Goal: Navigation & Orientation: Find specific page/section

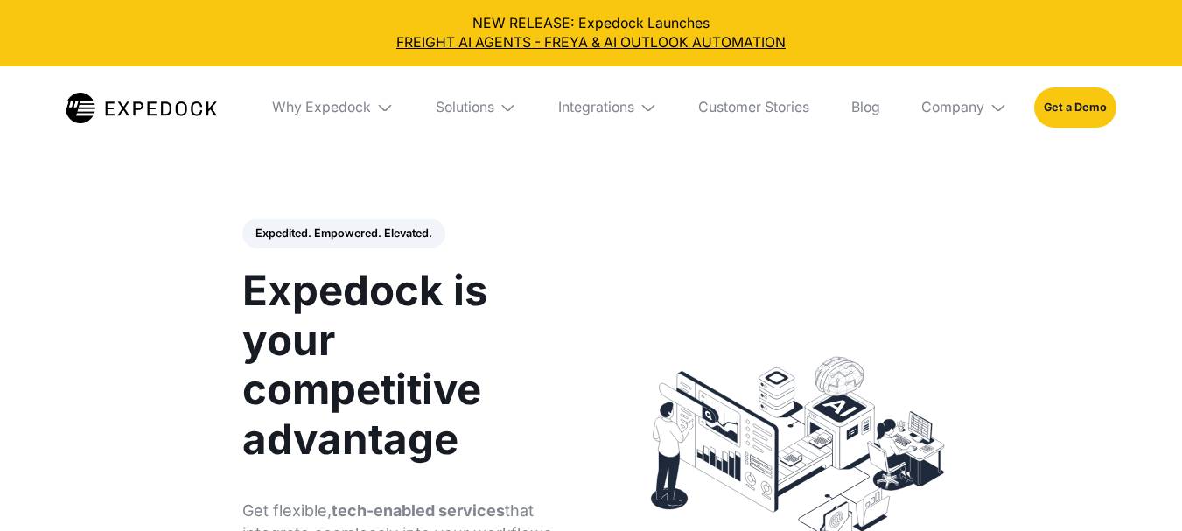
select select
click at [972, 117] on div "Company" at bounding box center [964, 108] width 113 height 83
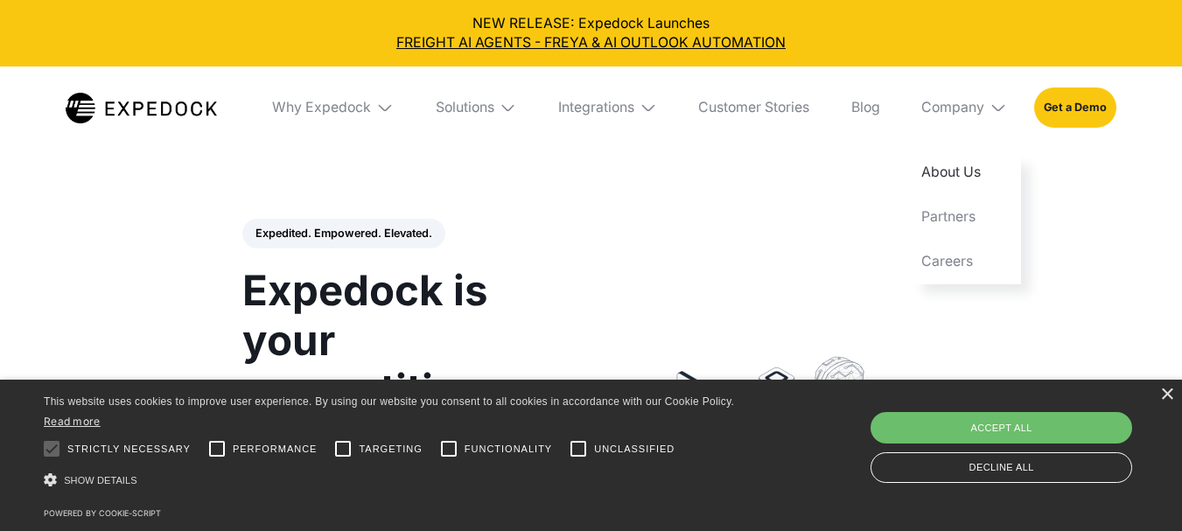
click at [978, 170] on link "About Us" at bounding box center [964, 172] width 113 height 45
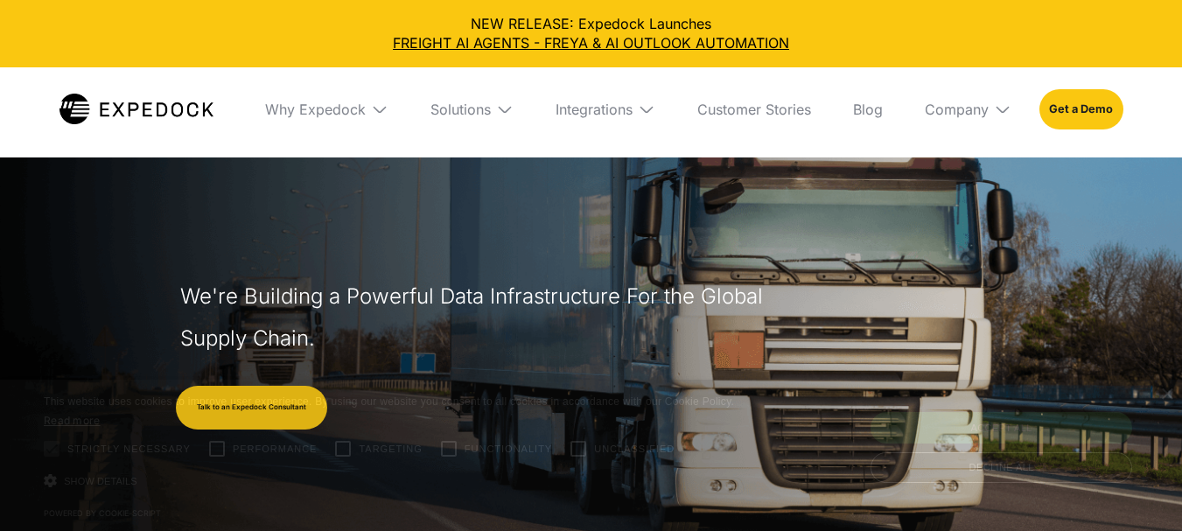
select select
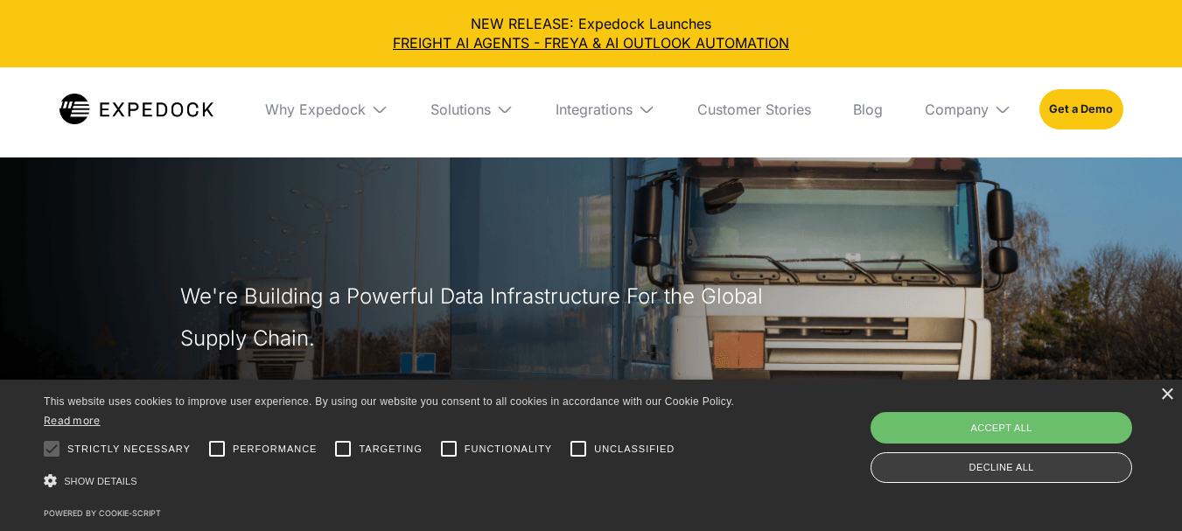
click at [1075, 465] on div "Decline all" at bounding box center [1002, 467] width 262 height 31
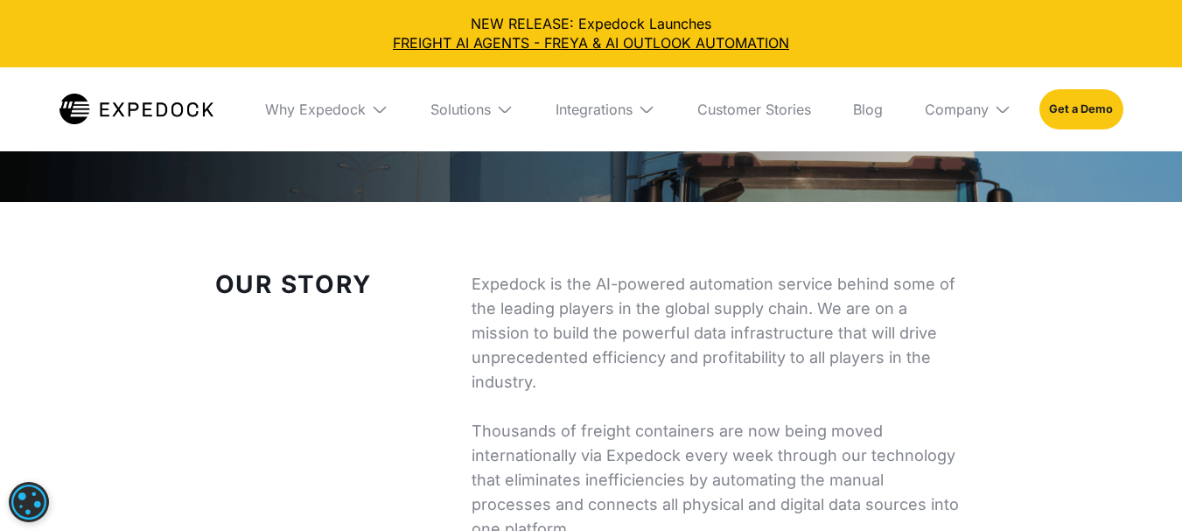
scroll to position [554, 0]
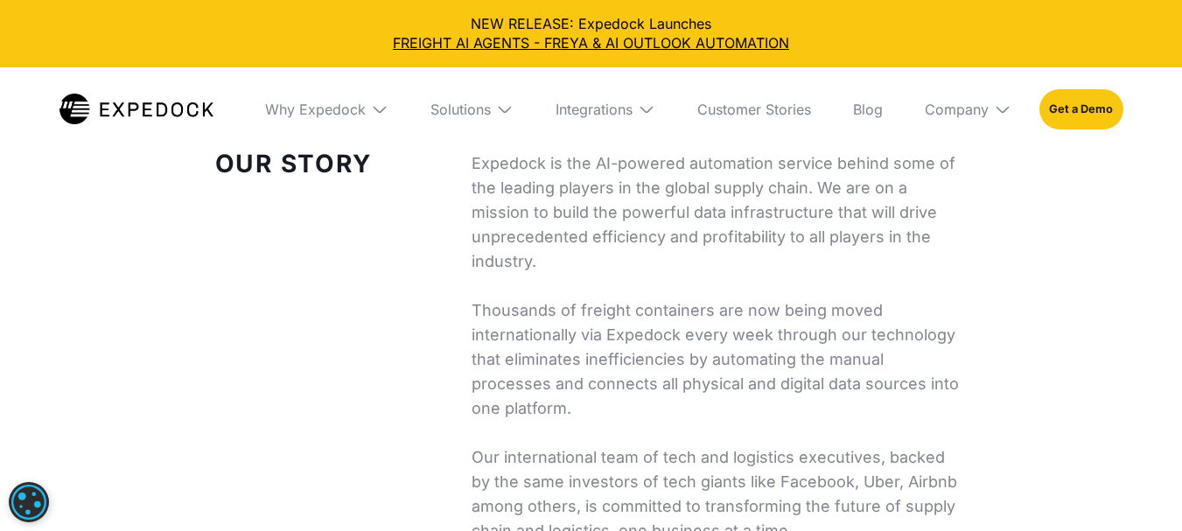
click at [782, 234] on p "Expedock is the AI-powered automation service behind some of the leading player…" at bounding box center [720, 347] width 496 height 392
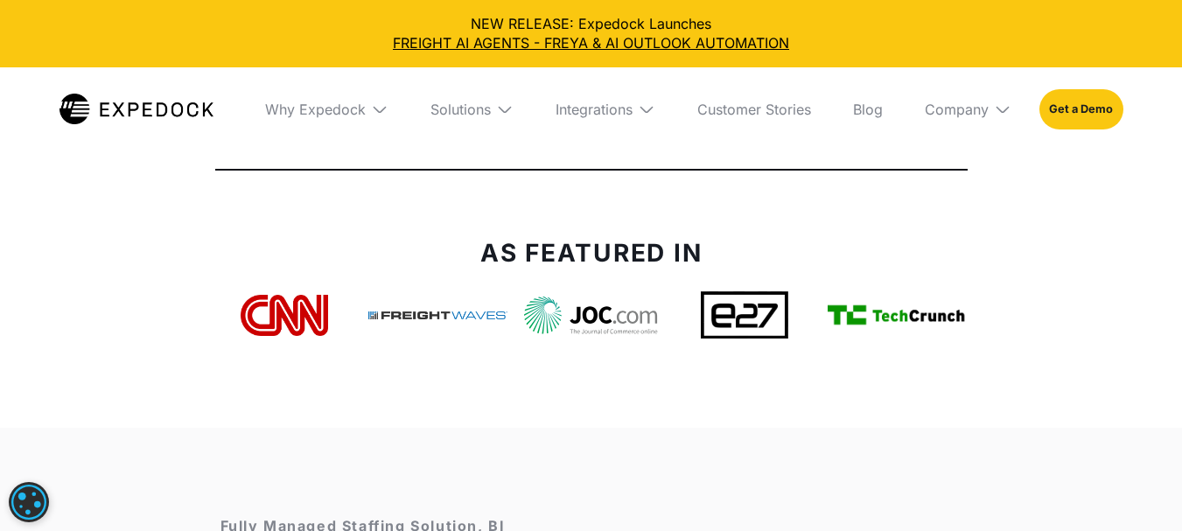
scroll to position [6458, 0]
